Goal: Transaction & Acquisition: Subscribe to service/newsletter

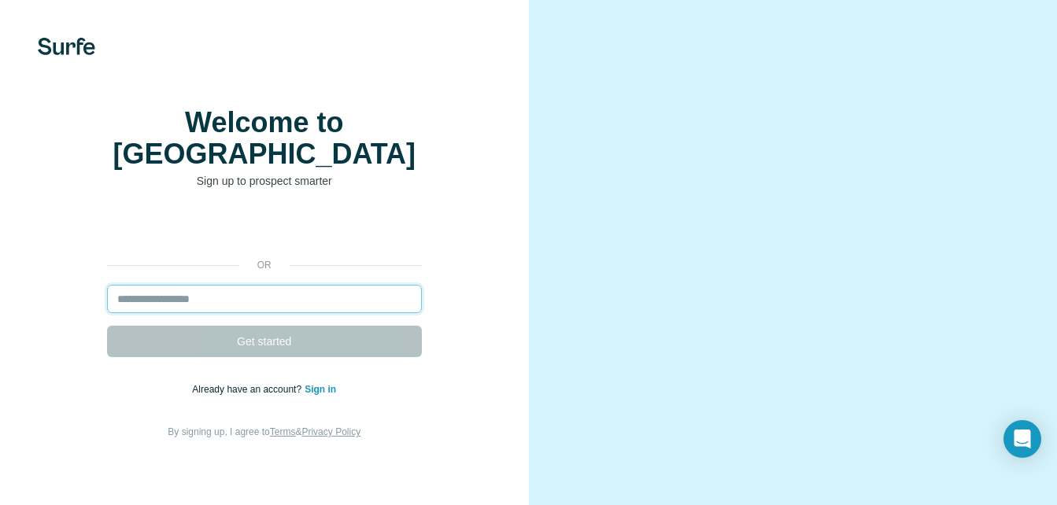
click at [304, 285] on input "email" at bounding box center [264, 299] width 315 height 28
type input "**********"
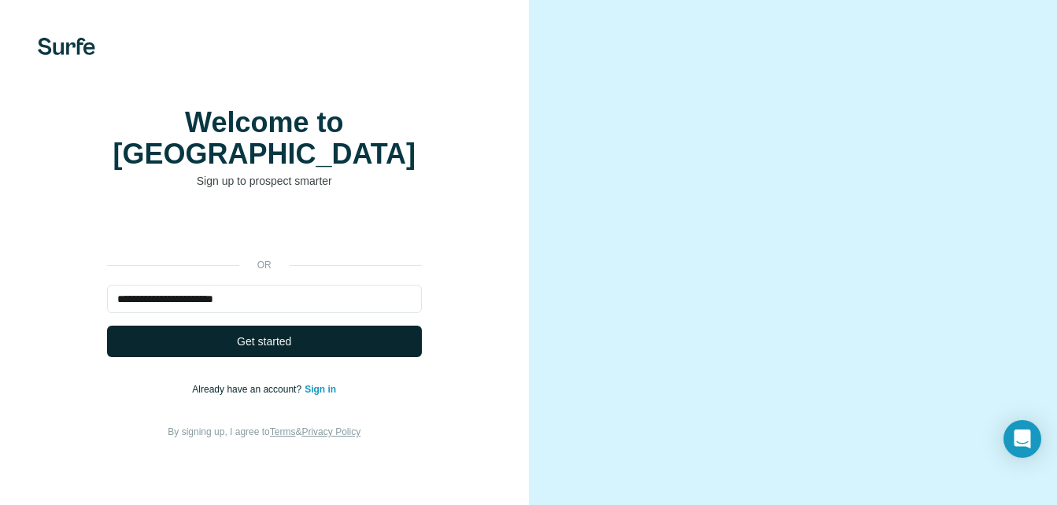
click at [332, 338] on button "Get started" at bounding box center [264, 341] width 315 height 31
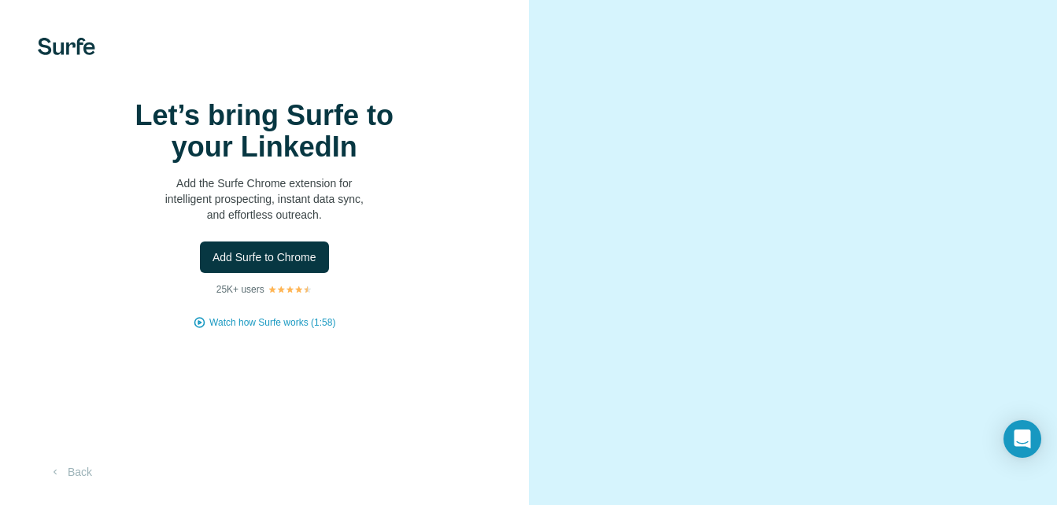
click at [332, 330] on div "Let’s bring Surfe to your LinkedIn Add the Surfe Chrome extension for intellige…" at bounding box center [264, 215] width 466 height 230
click at [286, 265] on span "Add Surfe to Chrome" at bounding box center [265, 258] width 104 height 16
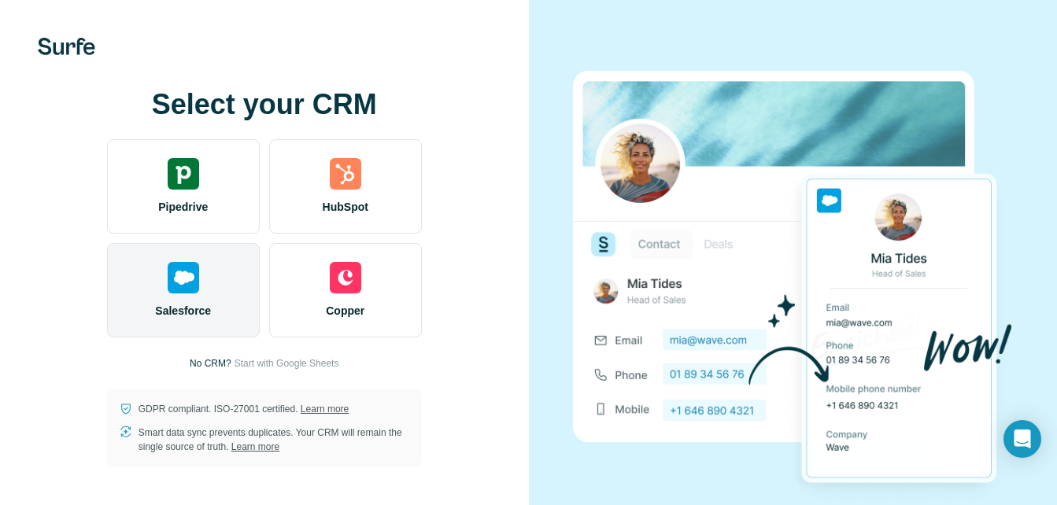
click at [183, 266] on img at bounding box center [183, 277] width 31 height 31
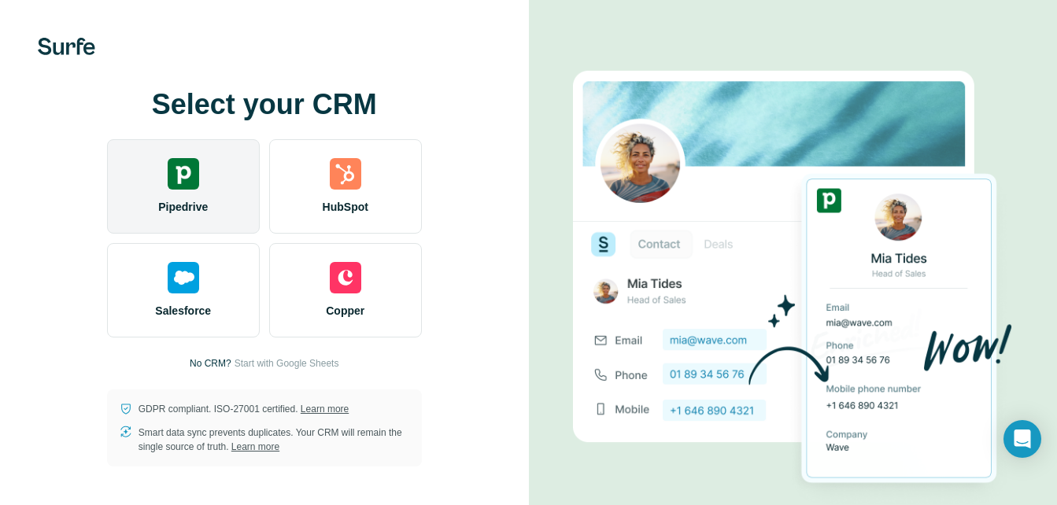
click at [201, 183] on div "Pipedrive" at bounding box center [183, 186] width 153 height 94
